Goal: Task Accomplishment & Management: Manage account settings

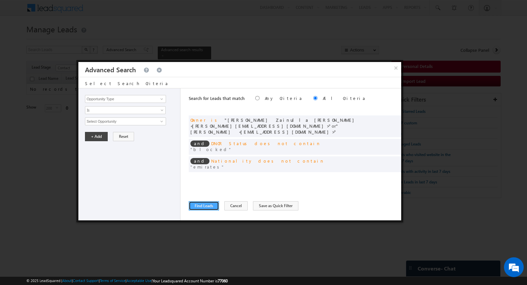
click at [205, 206] on button "Find Leads" at bounding box center [204, 205] width 30 height 9
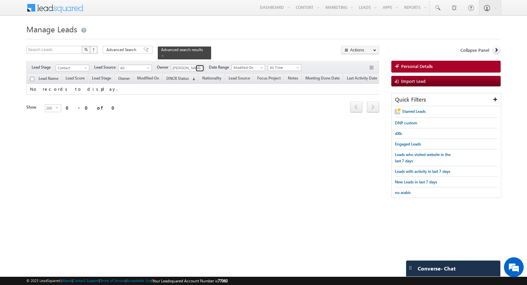
click at [198, 69] on span at bounding box center [200, 68] width 5 height 5
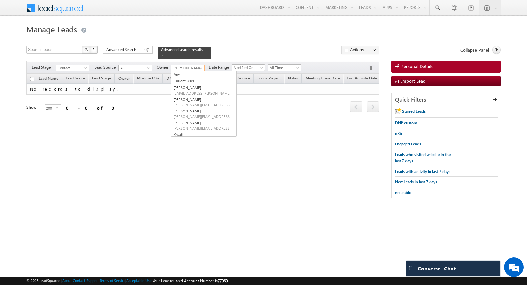
click at [187, 73] on link "Any" at bounding box center [203, 74] width 65 height 7
type input "Any"
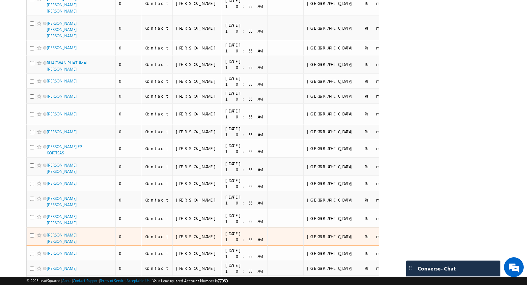
scroll to position [3519, 0]
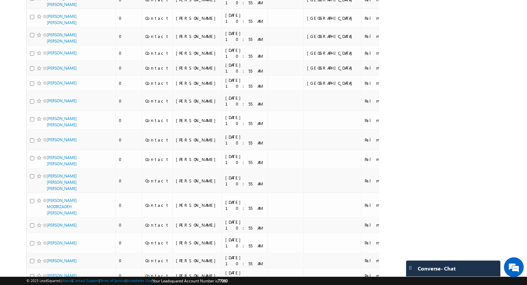
click at [48, 274] on li "100" at bounding box center [49, 273] width 16 height 7
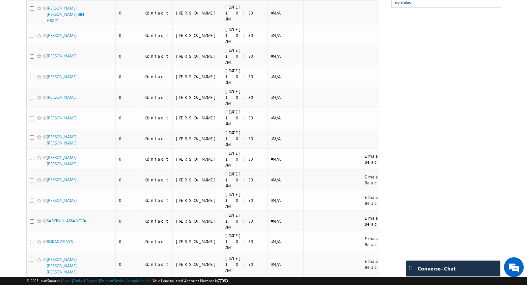
scroll to position [0, 0]
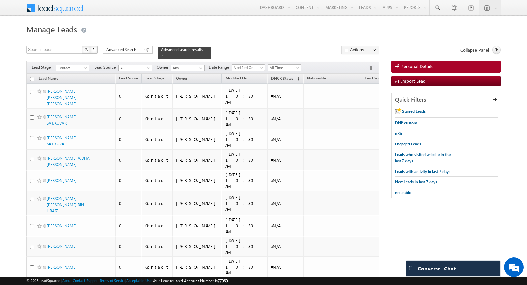
click at [32, 78] on input "checkbox" at bounding box center [32, 79] width 4 height 4
checkbox input "true"
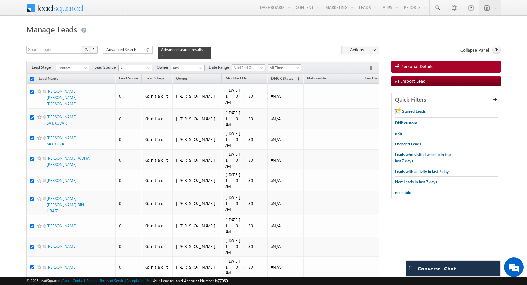
checkbox input "true"
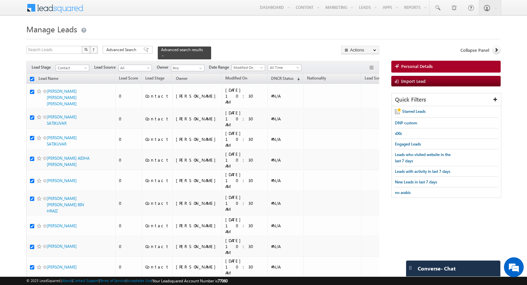
checkbox input "true"
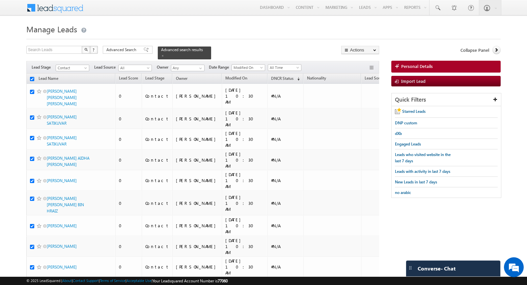
checkbox input "true"
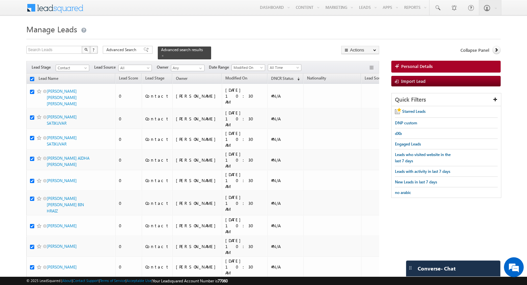
checkbox input "true"
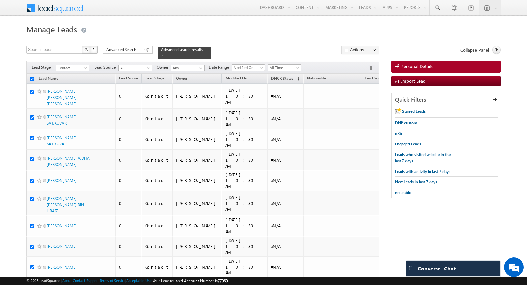
checkbox input "true"
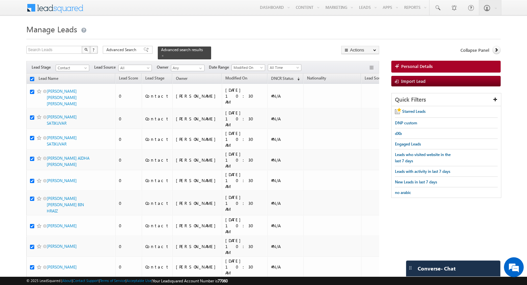
checkbox input "true"
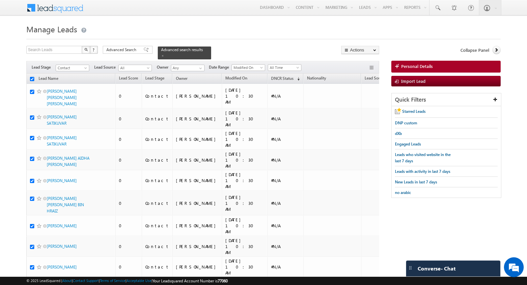
checkbox input "true"
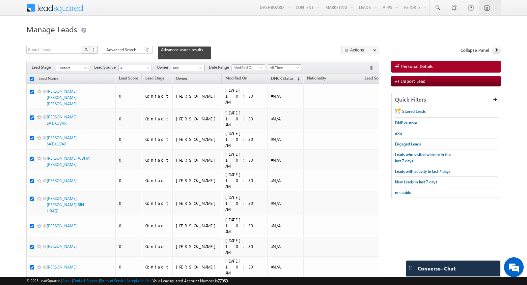
checkbox input "true"
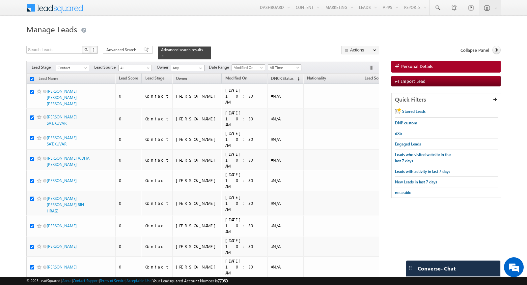
checkbox input "true"
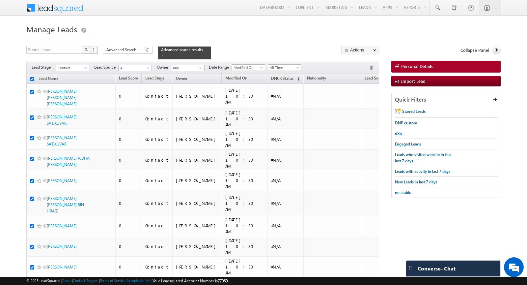
checkbox input "true"
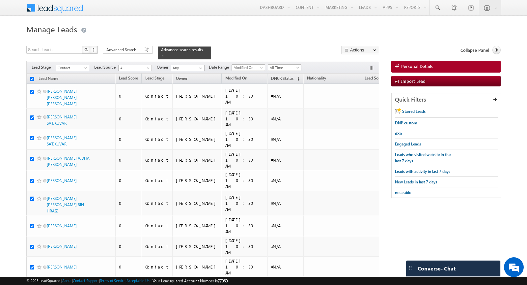
checkbox input "true"
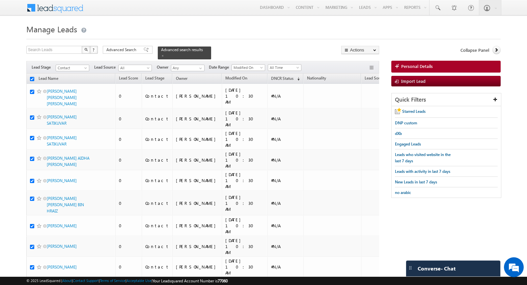
checkbox input "true"
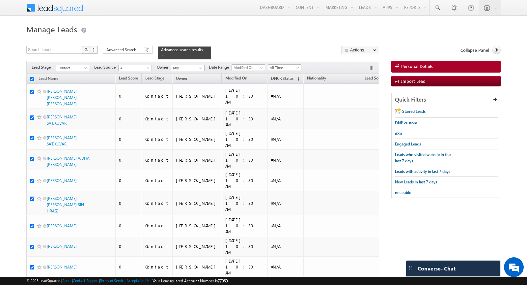
checkbox input "true"
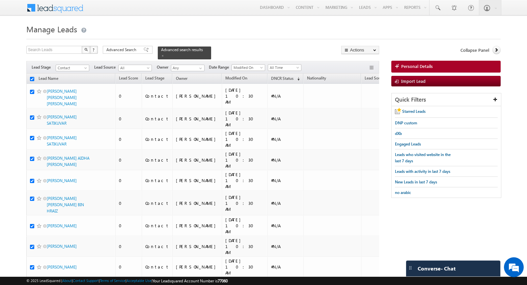
checkbox input "true"
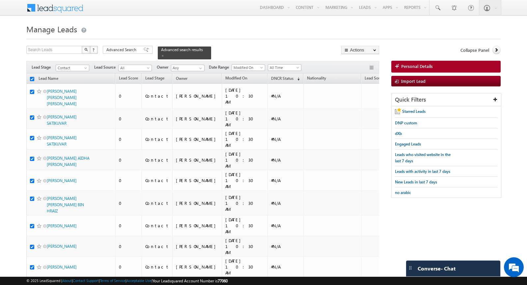
checkbox input "true"
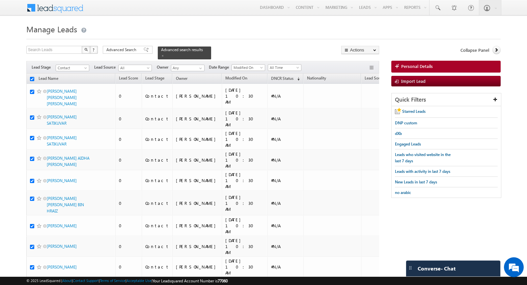
checkbox input "true"
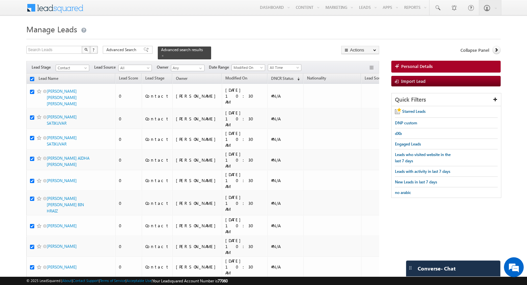
checkbox input "true"
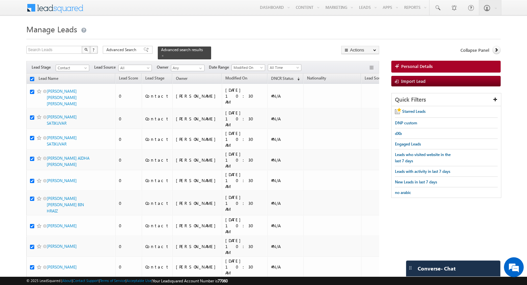
checkbox input "true"
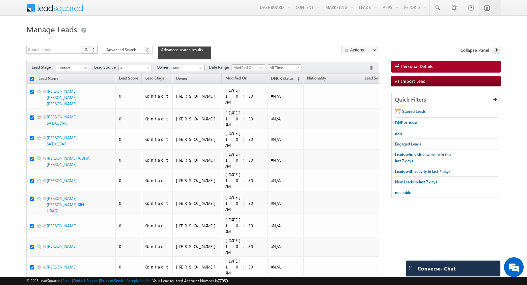
checkbox input "true"
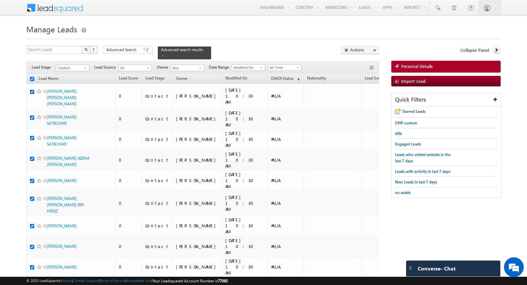
checkbox input "true"
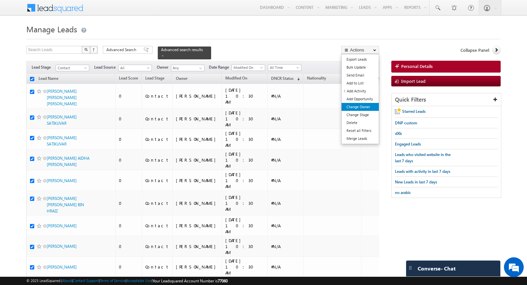
click at [357, 109] on link "Change Owner" at bounding box center [360, 107] width 37 height 8
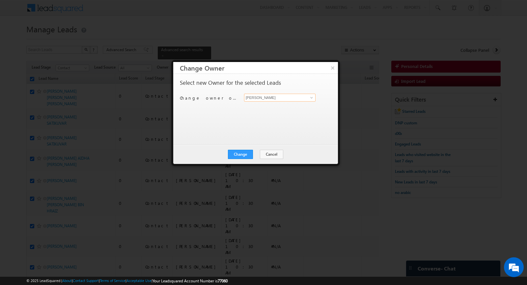
click at [267, 99] on input "[PERSON_NAME]" at bounding box center [280, 98] width 72 height 8
click at [265, 108] on span "rajesh.butani@indglobal.ae" at bounding box center [276, 110] width 59 height 5
type input "rajesh butani"
click at [239, 154] on button "Change" at bounding box center [240, 154] width 25 height 9
click at [259, 154] on button "Close" at bounding box center [256, 154] width 21 height 9
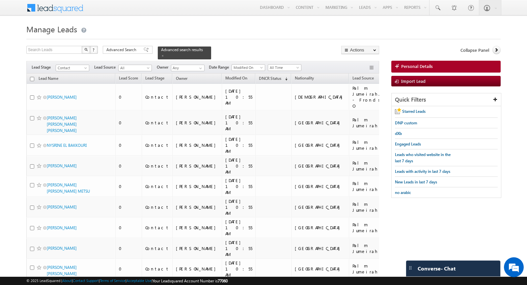
click at [33, 77] on input "checkbox" at bounding box center [32, 79] width 4 height 4
checkbox input "true"
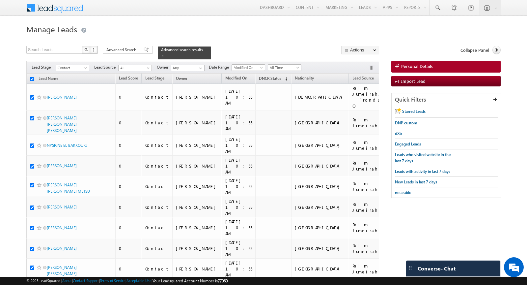
checkbox input "true"
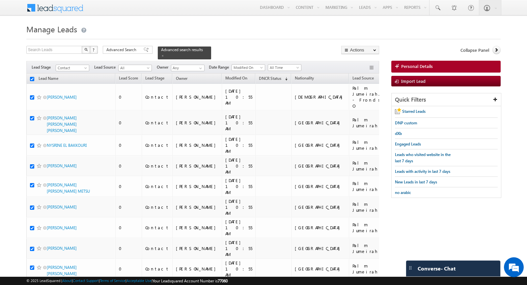
checkbox input "true"
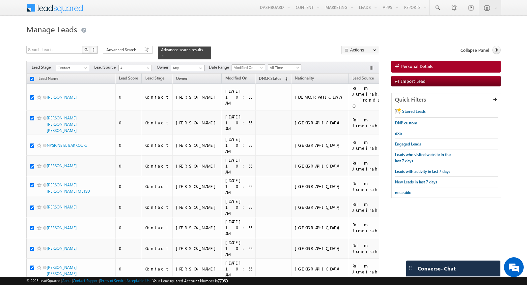
checkbox input "true"
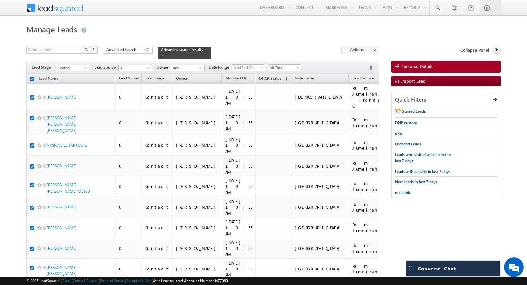
checkbox input "true"
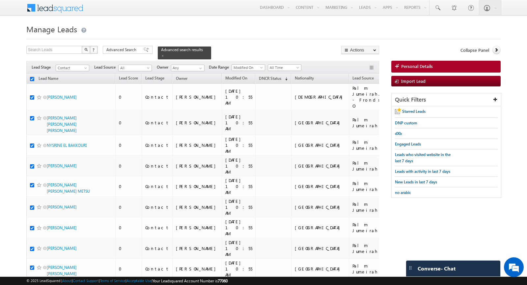
checkbox input "true"
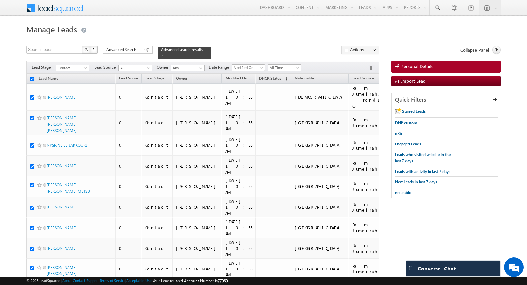
checkbox input "true"
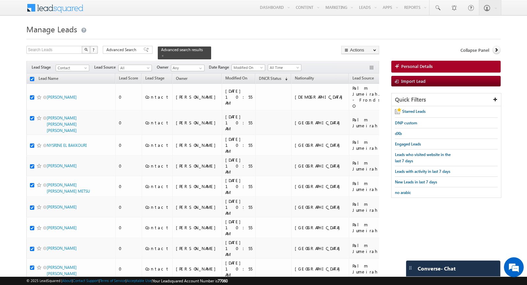
checkbox input "true"
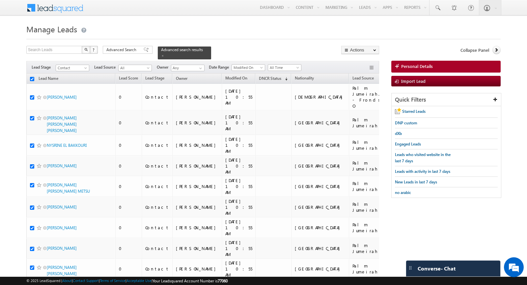
checkbox input "true"
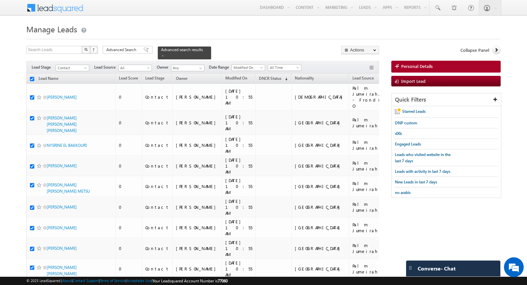
checkbox input "true"
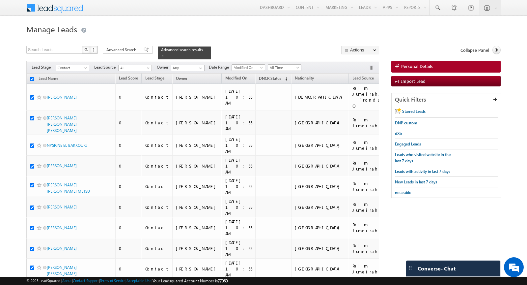
checkbox input "true"
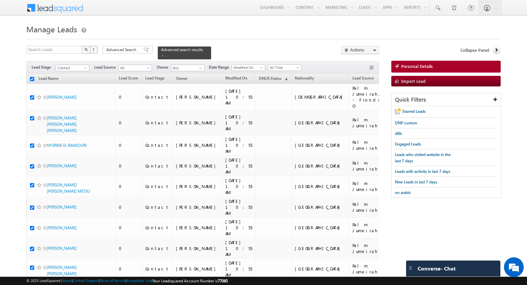
checkbox input "true"
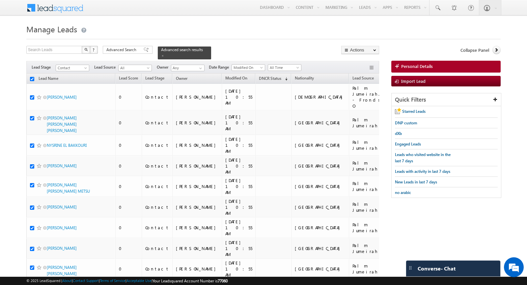
checkbox input "true"
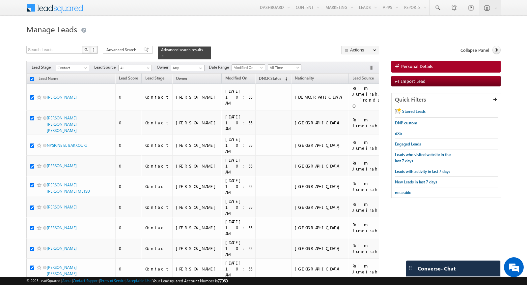
checkbox input "true"
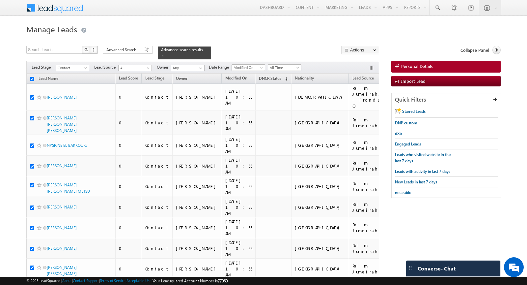
checkbox input "true"
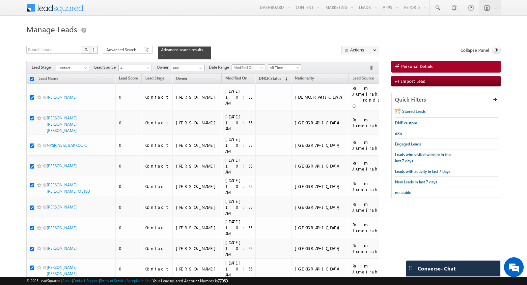
checkbox input "true"
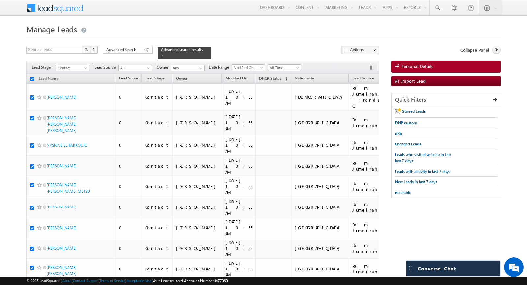
checkbox input "true"
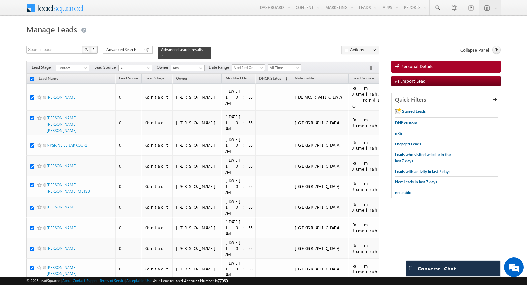
checkbox input "true"
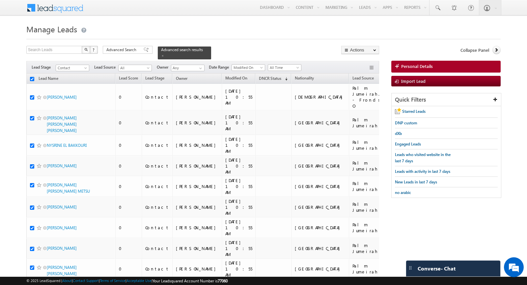
checkbox input "true"
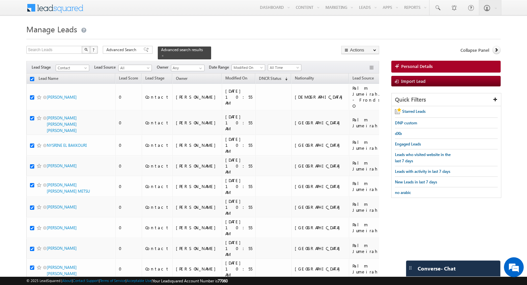
checkbox input "true"
click at [368, 107] on link "Change Owner" at bounding box center [360, 107] width 37 height 8
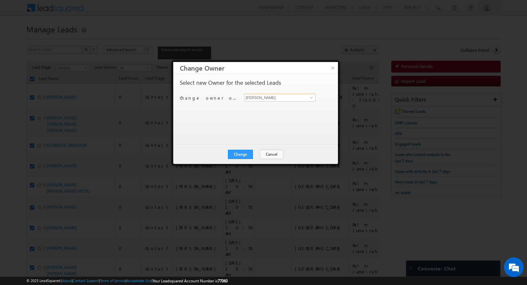
click at [264, 98] on input "[PERSON_NAME]" at bounding box center [280, 98] width 72 height 8
click at [256, 106] on link "Himani rawat himani.rawat@indglobal.ae" at bounding box center [280, 107] width 72 height 13
click at [239, 156] on button "Change" at bounding box center [240, 154] width 25 height 9
click at [251, 153] on button "Close" at bounding box center [256, 154] width 21 height 9
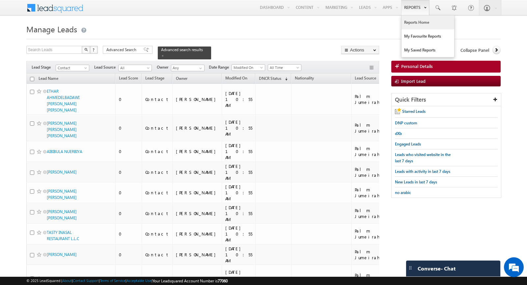
click at [415, 24] on link "Reports Home" at bounding box center [428, 22] width 53 height 14
